Goal: Find specific page/section: Find specific page/section

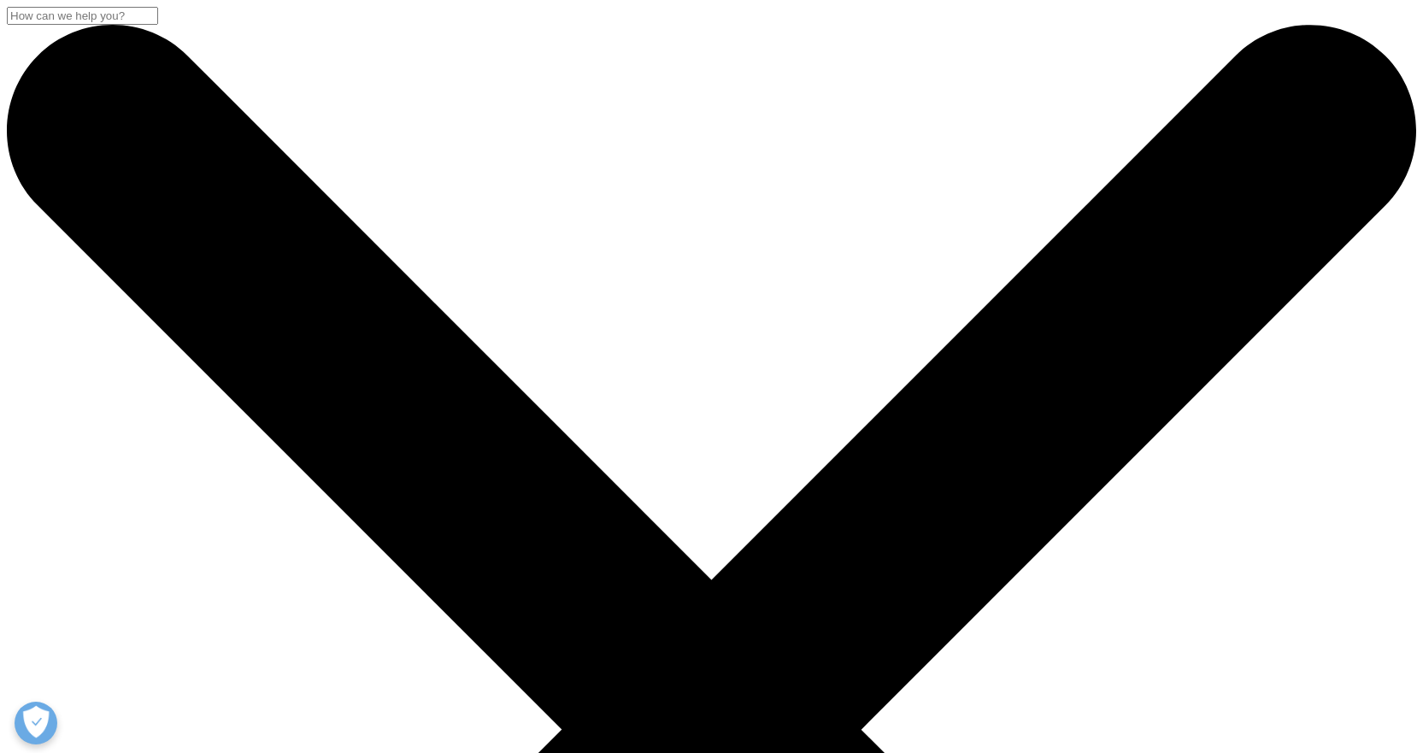
scroll to position [256, 0]
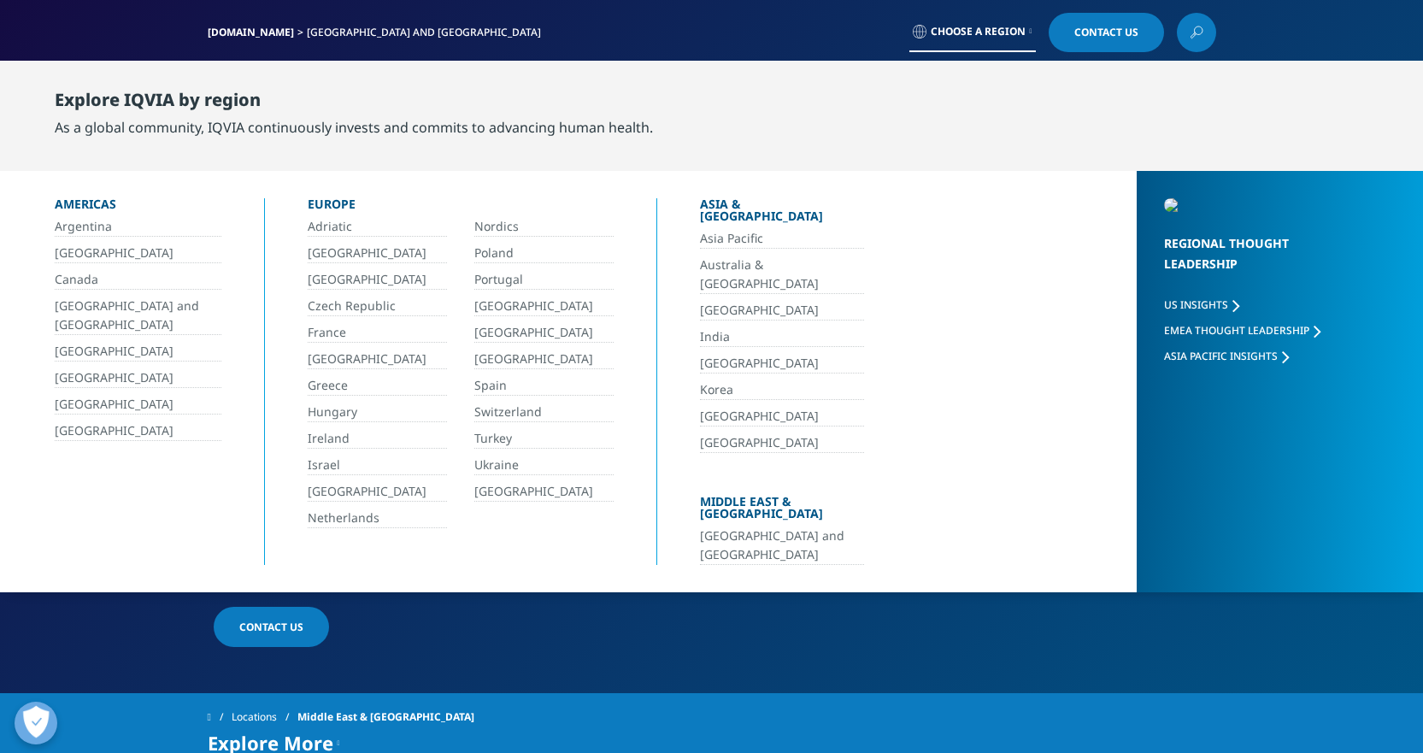
click at [755, 526] on link "[GEOGRAPHIC_DATA] and [GEOGRAPHIC_DATA]" at bounding box center [782, 545] width 164 height 38
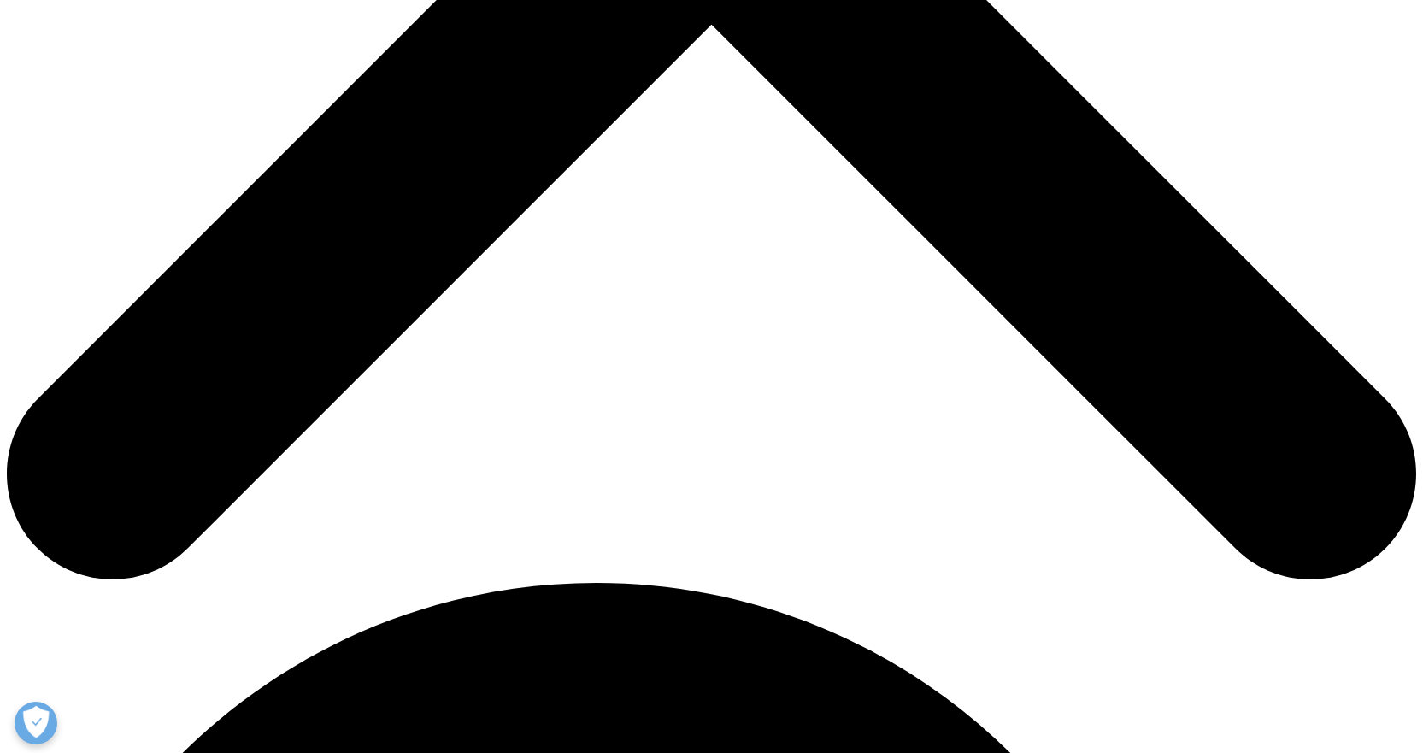
scroll to position [513, 0]
